Goal: Task Accomplishment & Management: Use online tool/utility

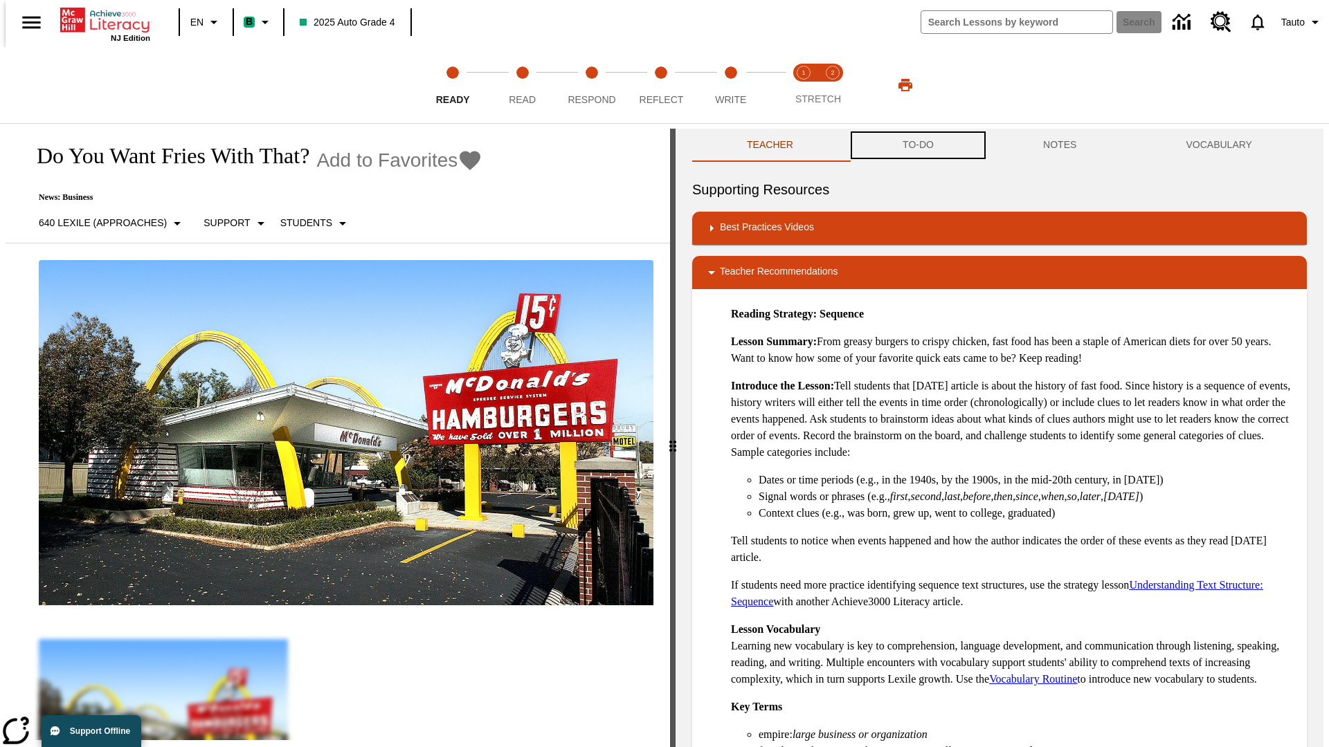
click at [917, 145] on button "TO-DO" at bounding box center [918, 145] width 140 height 33
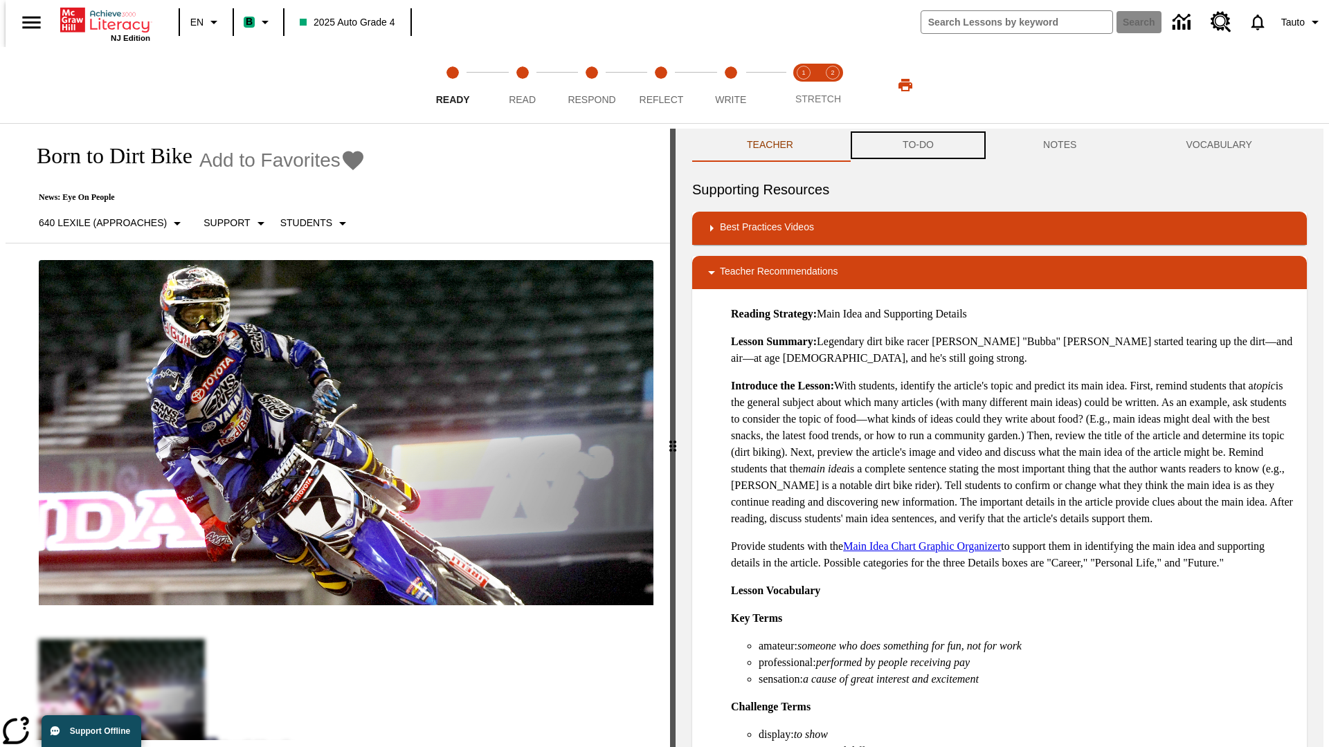
click at [917, 145] on button "TO-DO" at bounding box center [918, 145] width 140 height 33
